Goal: Information Seeking & Learning: Learn about a topic

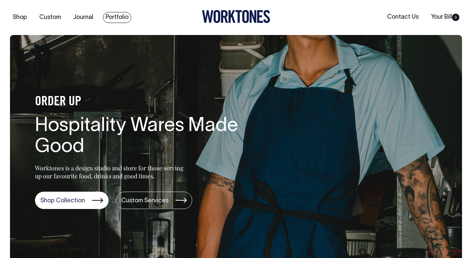
click at [105, 16] on link "Portfolio" at bounding box center [117, 17] width 28 height 11
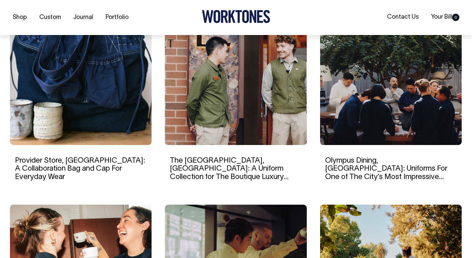
scroll to position [459, 0]
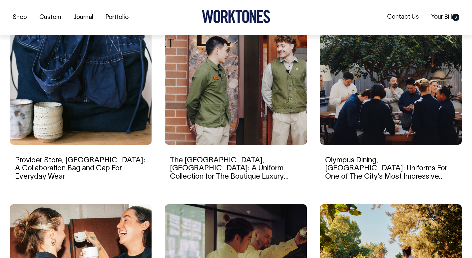
click at [252, 162] on link "The [GEOGRAPHIC_DATA], [GEOGRAPHIC_DATA]: A Uniform Collection for The Boutique…" at bounding box center [229, 172] width 119 height 31
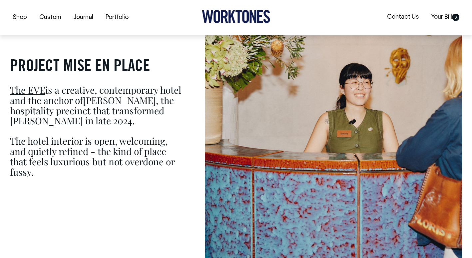
scroll to position [413, 0]
